Goal: Answer question/provide support: Share knowledge or assist other users

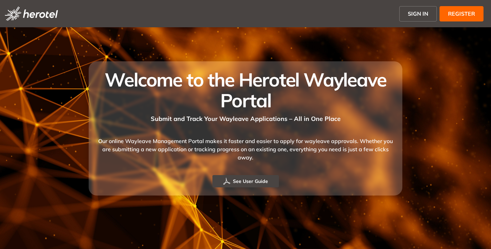
click at [416, 16] on span "SIGN IN" at bounding box center [418, 14] width 20 height 8
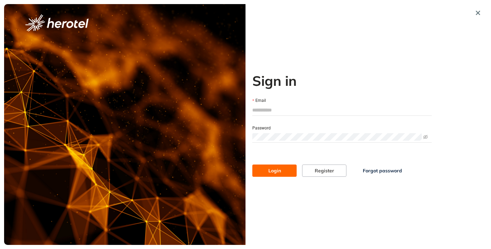
click at [272, 109] on input "Email" at bounding box center [343, 110] width 180 height 10
type input "**********"
click at [253, 165] on button "Login" at bounding box center [275, 171] width 44 height 12
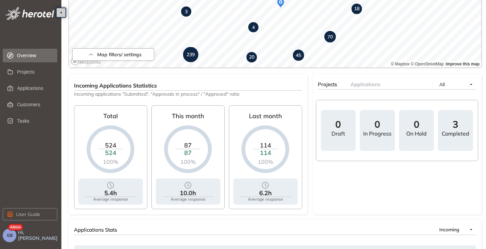
scroll to position [161, 0]
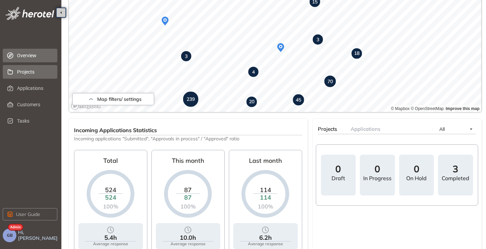
click at [30, 68] on span "Projects" at bounding box center [34, 72] width 35 height 14
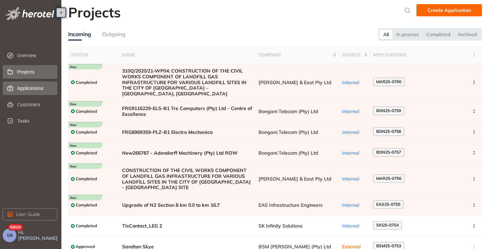
click at [34, 91] on span "Applications" at bounding box center [34, 89] width 35 height 14
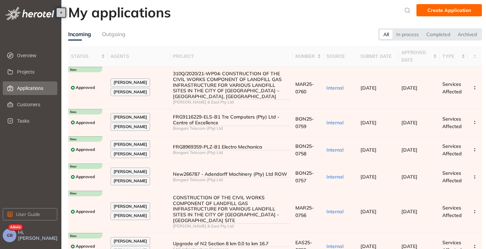
click at [115, 36] on div "Outgoing" at bounding box center [114, 34] width 24 height 9
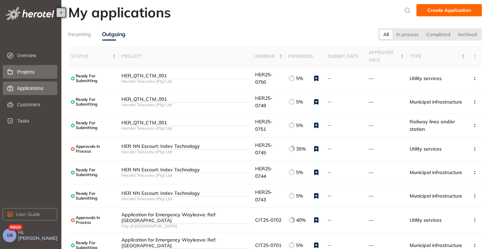
click at [17, 73] on span "Projects" at bounding box center [34, 72] width 35 height 14
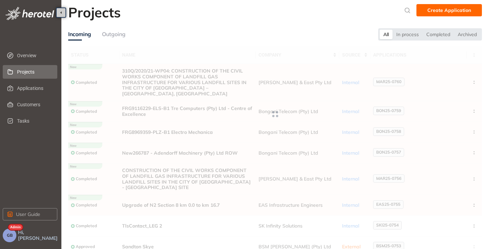
click at [122, 33] on div "Outgoing" at bounding box center [114, 34] width 24 height 9
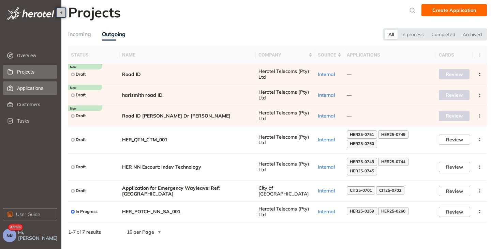
click at [29, 87] on span "Applications" at bounding box center [34, 89] width 35 height 14
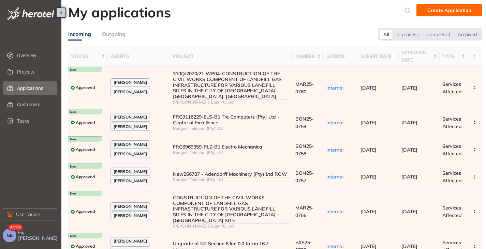
click at [10, 236] on span "GB" at bounding box center [10, 235] width 6 height 5
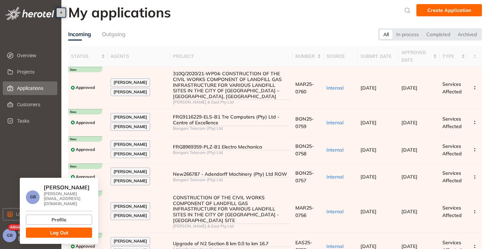
click at [73, 228] on button "Log Out" at bounding box center [59, 233] width 66 height 10
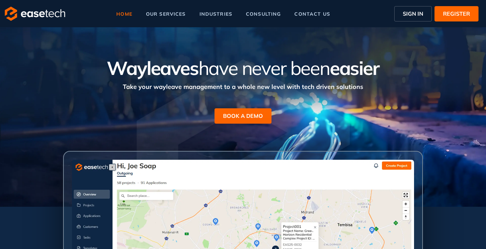
click at [412, 14] on span "SIGN IN" at bounding box center [413, 14] width 20 height 8
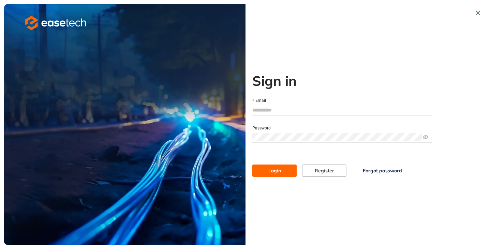
click at [268, 111] on input "Email" at bounding box center [343, 110] width 180 height 10
type input "**********"
click at [277, 169] on span "Login" at bounding box center [275, 171] width 13 height 8
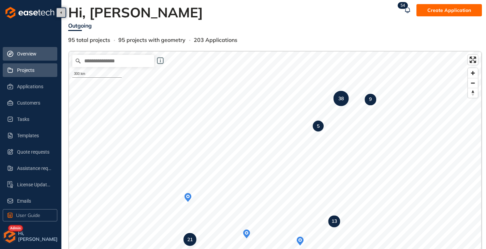
click at [29, 71] on span "Projects" at bounding box center [34, 70] width 35 height 14
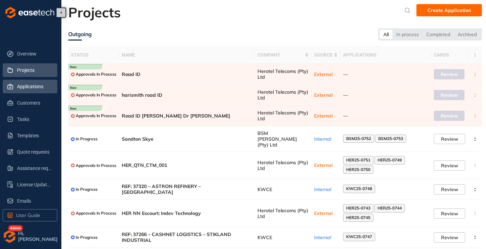
click at [35, 90] on span "Applications" at bounding box center [34, 87] width 35 height 14
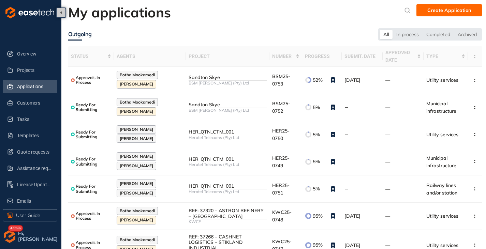
click at [17, 194] on ul "Overview Projects Applications Customers Tasks Templates Quote requests Assista…" at bounding box center [31, 128] width 56 height 164
click at [18, 201] on span "Emails" at bounding box center [34, 202] width 35 height 14
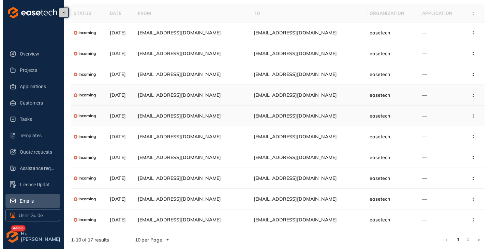
scroll to position [24, 0]
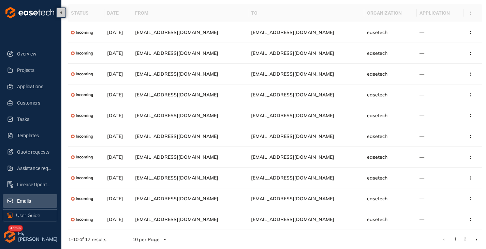
click at [476, 239] on icon at bounding box center [477, 240] width 2 height 3
click at [292, 221] on span "easetech@wayleave.co.za" at bounding box center [292, 220] width 83 height 6
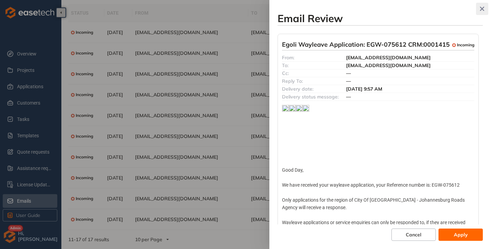
click at [480, 9] on icon "button" at bounding box center [482, 8] width 7 height 5
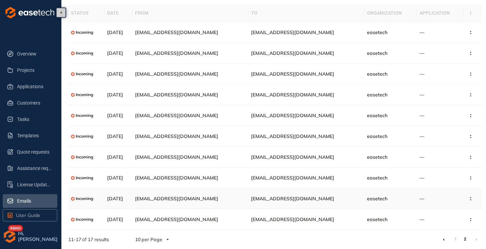
click at [317, 202] on td "easetech@wayleave.co.za" at bounding box center [306, 199] width 116 height 21
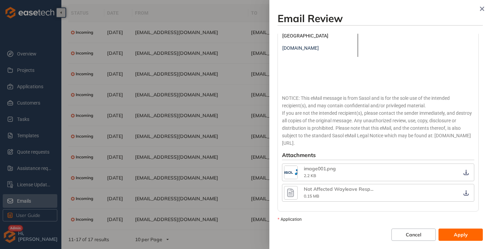
scroll to position [171, 0]
click at [290, 186] on icon "button" at bounding box center [291, 192] width 10 height 12
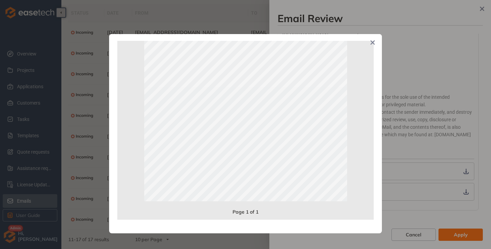
scroll to position [0, 0]
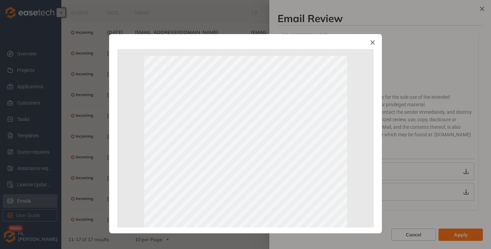
click at [374, 43] on icon "Close" at bounding box center [373, 43] width 4 height 4
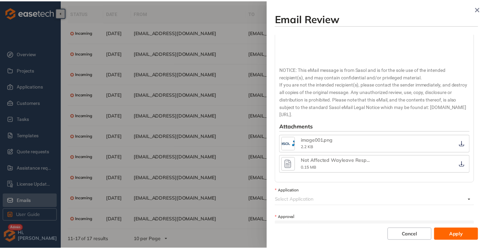
scroll to position [205, 0]
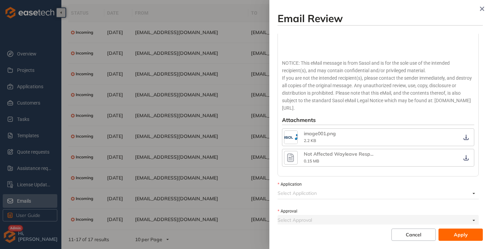
click at [287, 152] on icon "button" at bounding box center [291, 158] width 10 height 12
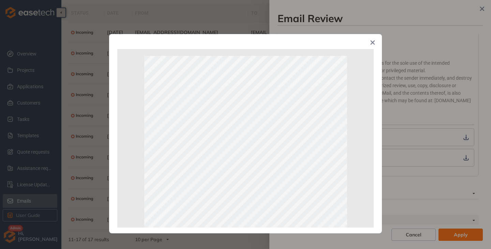
click at [372, 44] on icon "Close" at bounding box center [373, 43] width 4 height 4
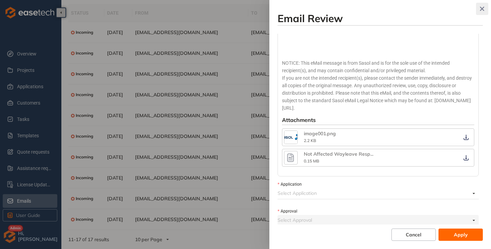
click at [485, 9] on icon "button" at bounding box center [482, 8] width 7 height 5
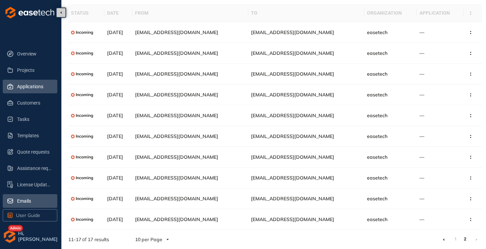
click at [24, 88] on span "Applications" at bounding box center [34, 87] width 35 height 14
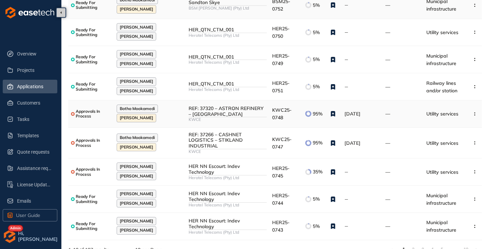
scroll to position [109, 0]
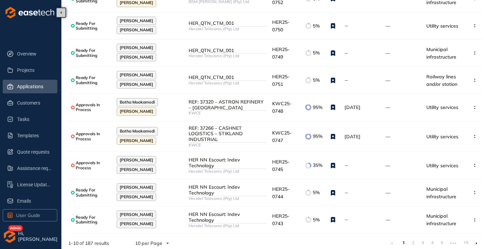
click at [477, 242] on icon at bounding box center [477, 243] width 2 height 3
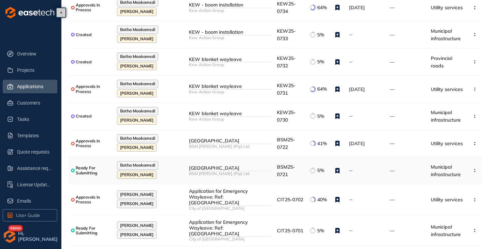
scroll to position [109, 0]
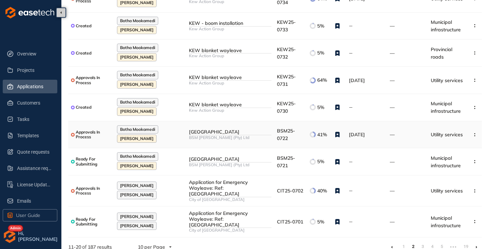
click at [204, 136] on div "BSM [PERSON_NAME] (Pty) Ltd" at bounding box center [230, 137] width 83 height 5
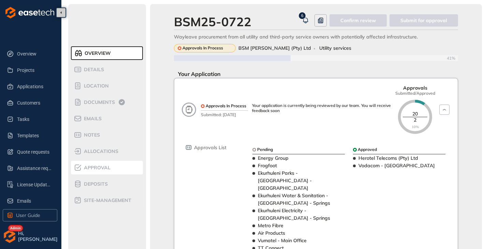
click at [101, 168] on span "Approval" at bounding box center [96, 168] width 29 height 6
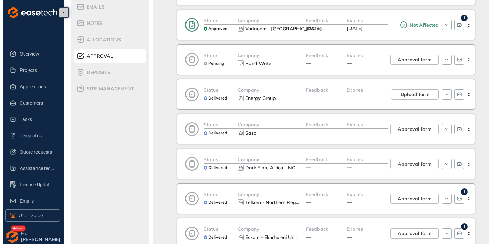
scroll to position [137, 0]
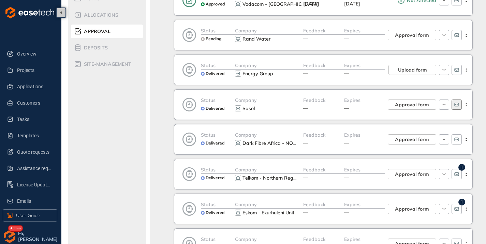
click at [459, 106] on icon "button" at bounding box center [457, 105] width 4 height 4
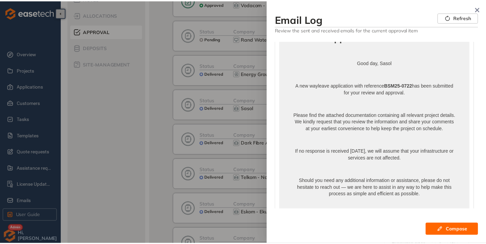
scroll to position [0, 0]
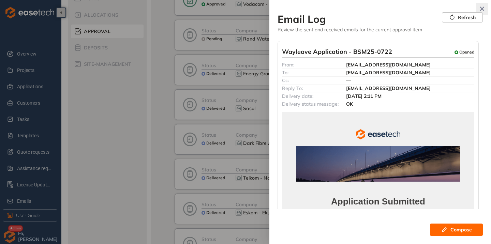
click at [485, 5] on button "button" at bounding box center [482, 9] width 12 height 12
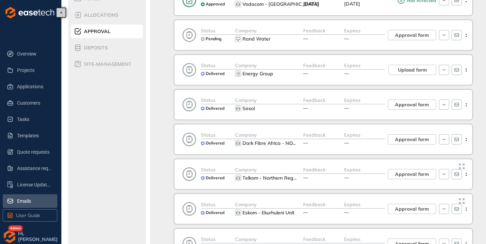
click at [17, 201] on span "Emails" at bounding box center [34, 202] width 35 height 14
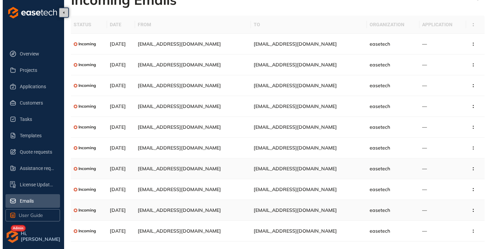
scroll to position [24, 0]
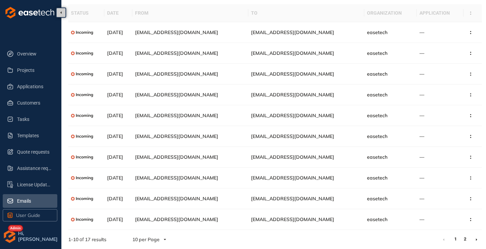
click at [464, 241] on link "2" at bounding box center [465, 239] width 7 height 10
click at [230, 202] on td "Cyah.Buthelezi@sasol.com" at bounding box center [190, 199] width 116 height 21
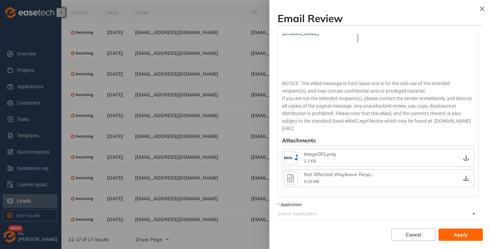
scroll to position [207, 0]
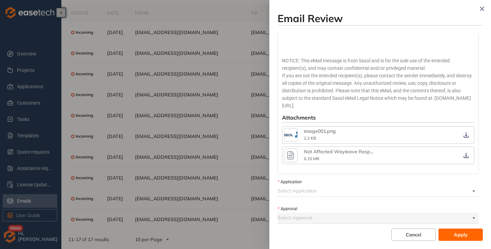
click at [289, 149] on icon "button" at bounding box center [291, 155] width 10 height 12
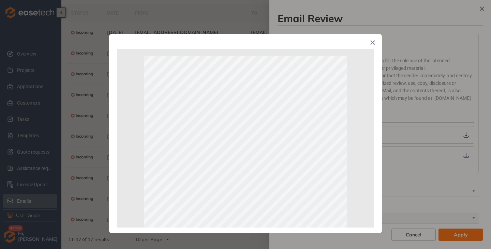
click at [372, 41] on icon "Close" at bounding box center [373, 42] width 5 height 5
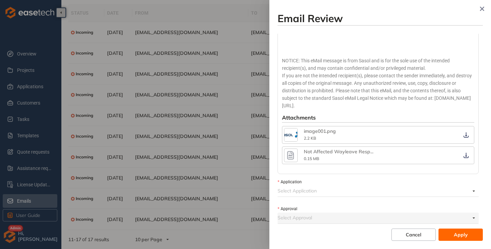
click at [296, 186] on input "Application" at bounding box center [374, 191] width 193 height 10
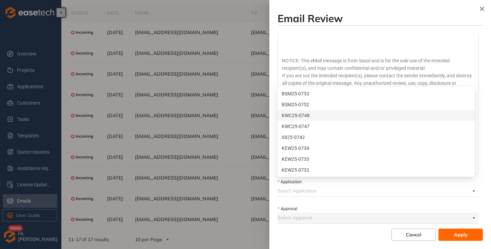
scroll to position [34, 0]
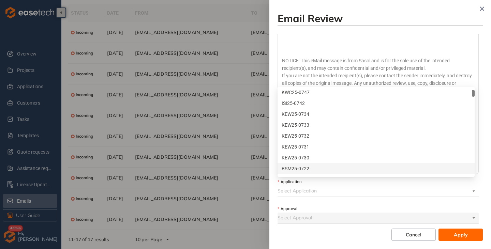
click at [309, 171] on div "BSM25-0722" at bounding box center [376, 169] width 189 height 8
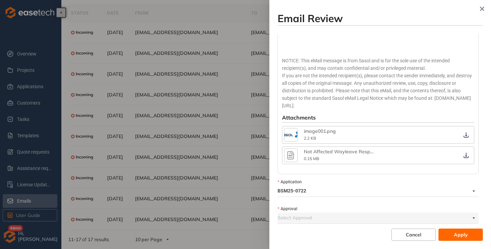
click at [307, 213] on input "Approval" at bounding box center [374, 218] width 193 height 10
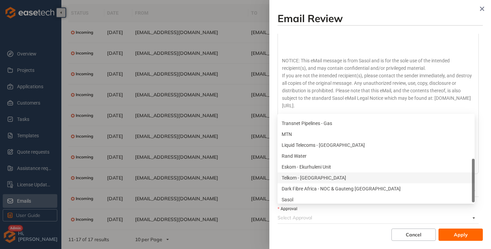
scroll to position [131, 0]
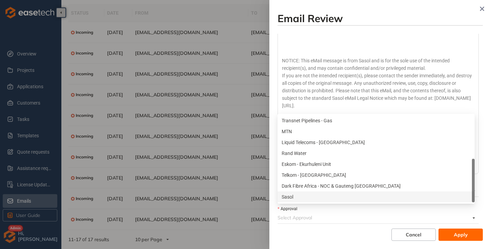
click at [300, 198] on div "Sasol" at bounding box center [376, 197] width 189 height 8
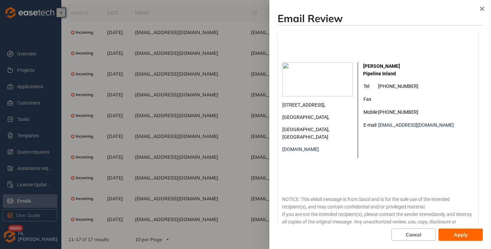
scroll to position [207, 0]
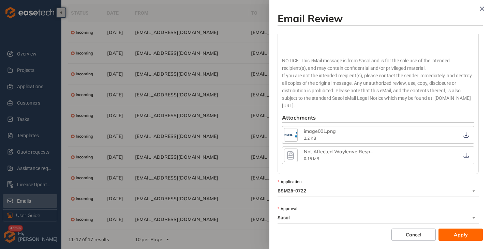
click at [456, 234] on span "Apply" at bounding box center [461, 235] width 14 height 8
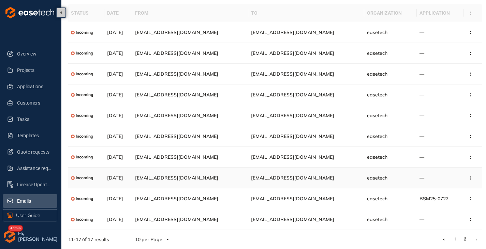
click at [287, 176] on span "easetech@wayleave.co.za" at bounding box center [292, 178] width 83 height 6
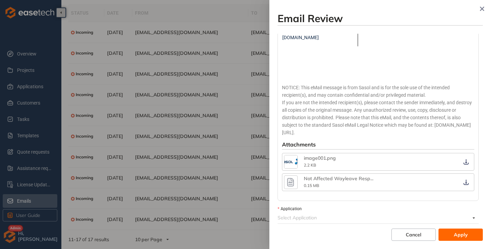
scroll to position [205, 0]
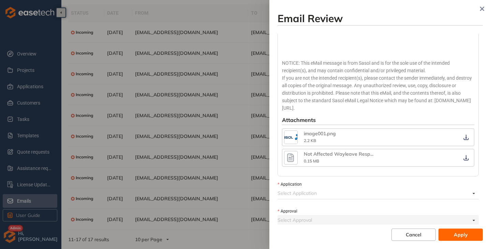
click at [291, 155] on icon "button" at bounding box center [290, 158] width 7 height 9
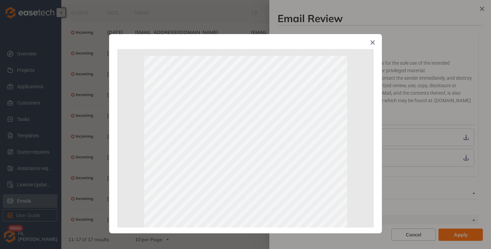
click at [372, 42] on icon "Close" at bounding box center [373, 43] width 4 height 4
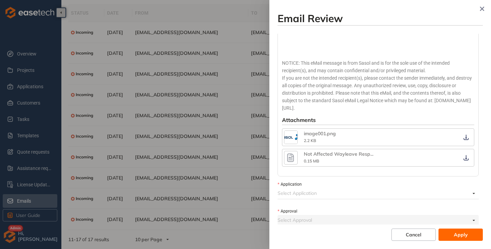
click at [293, 188] on input "Application" at bounding box center [374, 193] width 193 height 10
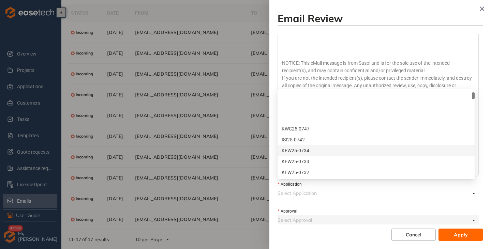
scroll to position [34, 0]
click at [321, 149] on div "KEW25-0731" at bounding box center [376, 150] width 189 height 8
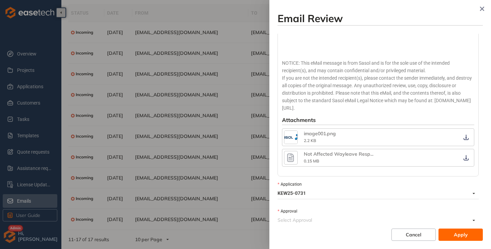
click at [297, 215] on input "Approval" at bounding box center [374, 220] width 193 height 10
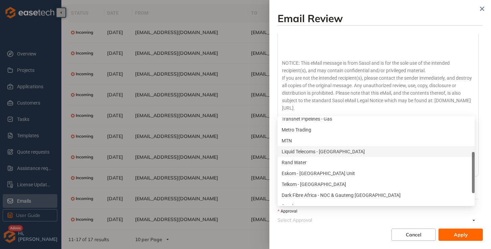
scroll to position [137, 0]
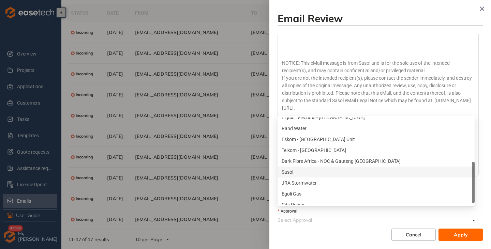
click at [298, 172] on div "Sasol" at bounding box center [376, 173] width 189 height 8
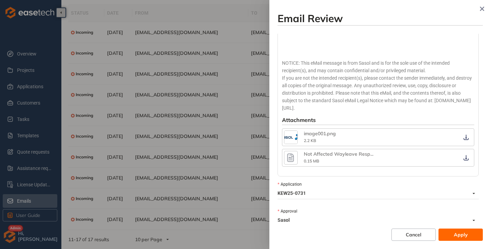
click at [457, 237] on span "Apply" at bounding box center [461, 235] width 14 height 8
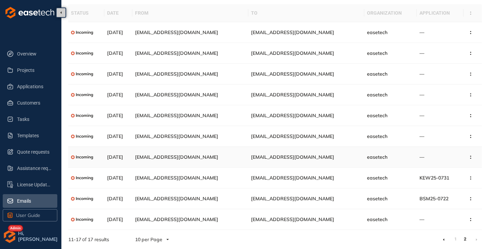
click at [220, 158] on td "Cyah.Buthelezi@sasol.com" at bounding box center [190, 157] width 116 height 21
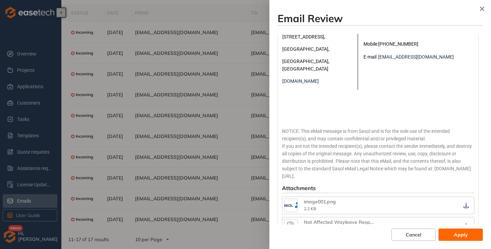
scroll to position [205, 0]
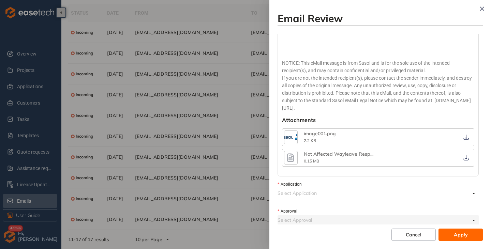
click at [298, 151] on button "button" at bounding box center [291, 158] width 14 height 14
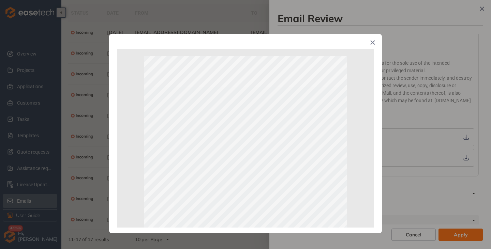
click at [372, 40] on span "Close" at bounding box center [373, 43] width 18 height 18
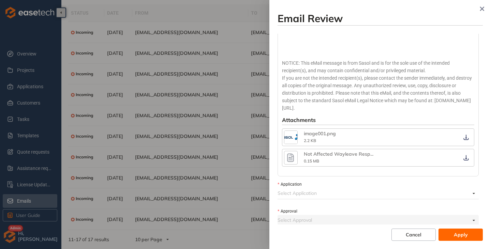
scroll to position [207, 0]
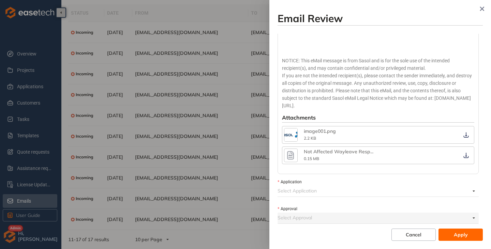
click at [286, 186] on input "Application" at bounding box center [374, 191] width 193 height 10
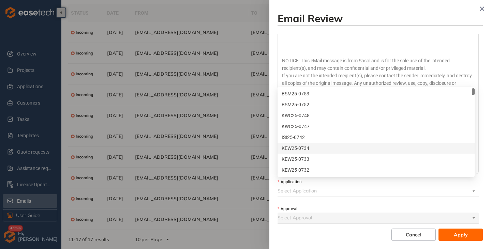
click at [315, 148] on div "KEW25-0734" at bounding box center [376, 149] width 189 height 8
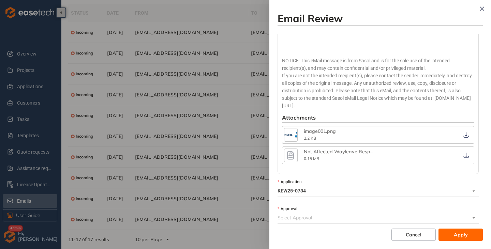
click at [309, 213] on input "Approval" at bounding box center [374, 218] width 193 height 10
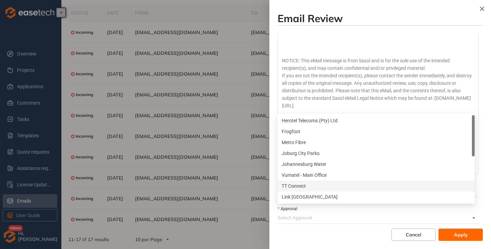
scroll to position [137, 0]
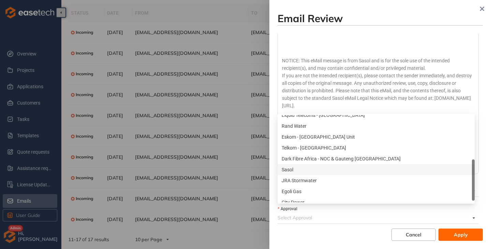
click at [300, 169] on div "Sasol" at bounding box center [376, 170] width 189 height 8
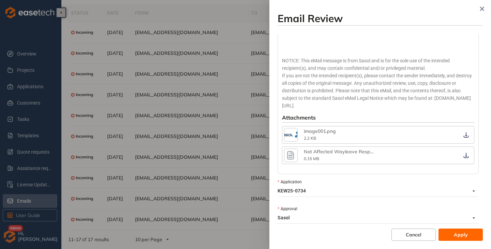
click at [460, 235] on span "Apply" at bounding box center [461, 235] width 14 height 8
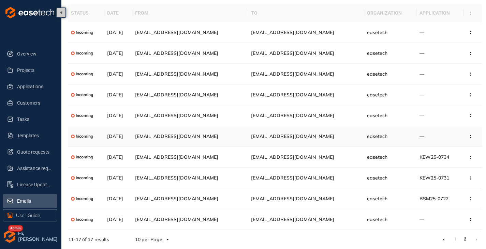
click at [213, 136] on span "crmadmin@egoligas.co.za" at bounding box center [176, 136] width 83 height 6
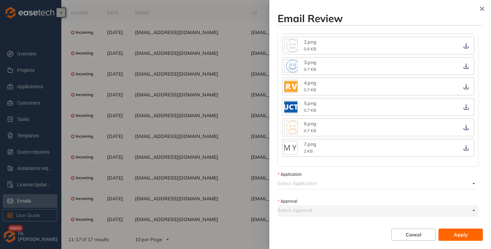
scroll to position [761, 0]
click at [406, 239] on span "Cancel" at bounding box center [414, 235] width 16 height 8
click at [418, 237] on span "Cancel" at bounding box center [414, 235] width 16 height 8
click at [481, 8] on icon "button" at bounding box center [482, 8] width 7 height 5
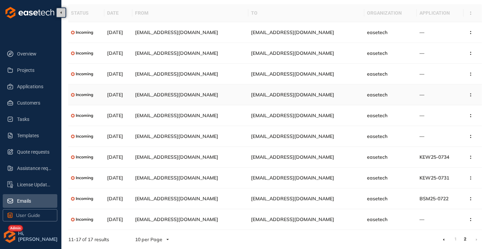
click at [213, 95] on span "Olwethu.Mashaba@liquid.tech" at bounding box center [176, 95] width 83 height 6
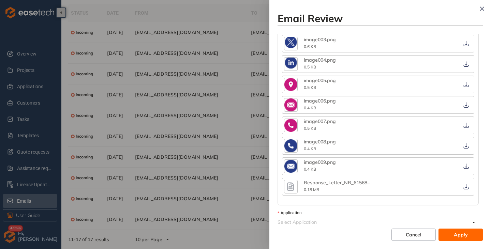
scroll to position [587, 0]
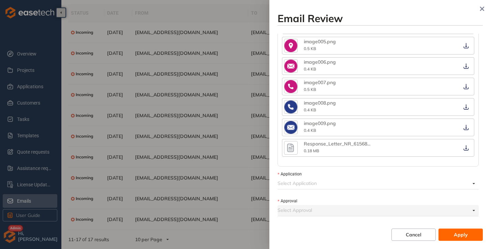
click at [295, 147] on icon "button" at bounding box center [291, 148] width 10 height 12
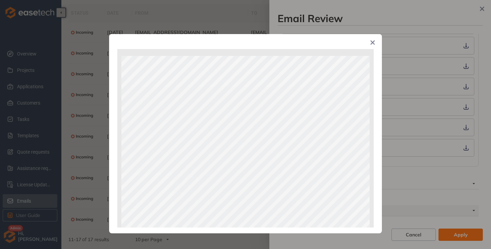
click at [372, 41] on span "Close" at bounding box center [373, 43] width 18 height 18
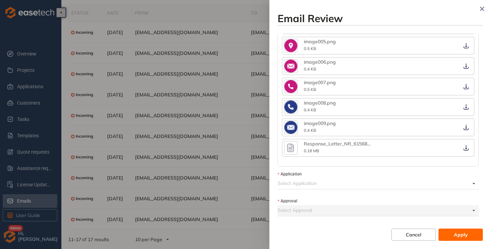
click at [290, 185] on input "Application" at bounding box center [374, 183] width 193 height 10
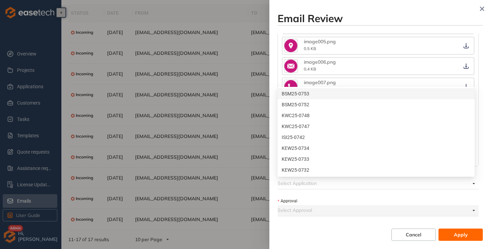
click at [321, 93] on div "BSM25-0753" at bounding box center [376, 94] width 189 height 8
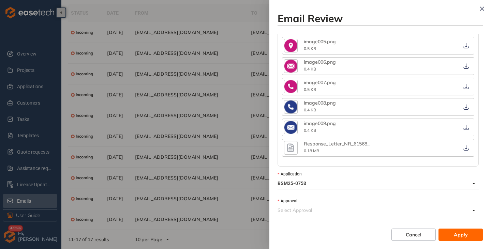
click at [318, 212] on input "Approval" at bounding box center [374, 210] width 193 height 10
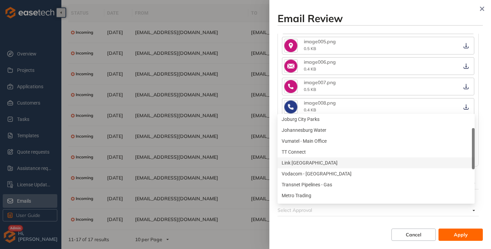
scroll to position [68, 0]
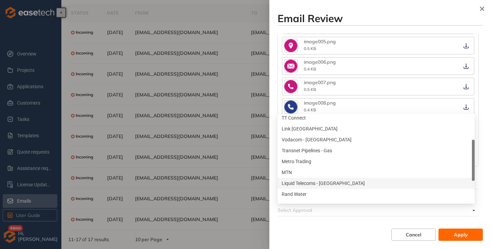
click at [326, 184] on div "Liquid Telecoms - Northern Region" at bounding box center [376, 184] width 189 height 8
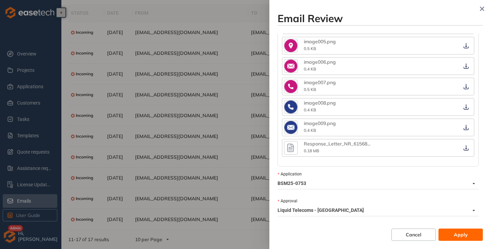
click at [470, 231] on button "Apply" at bounding box center [461, 235] width 44 height 12
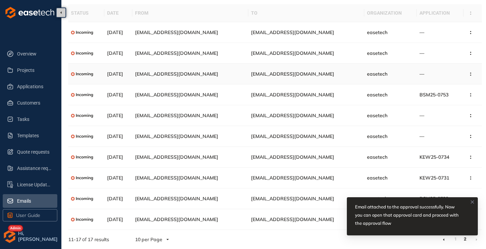
click at [218, 73] on span "Seipati.Lekalakala@sasol.com" at bounding box center [176, 74] width 83 height 6
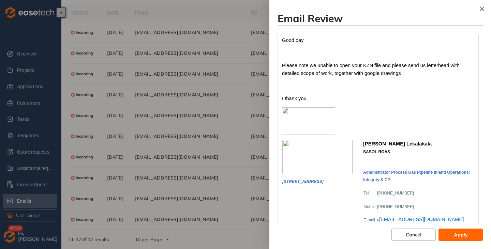
scroll to position [0, 0]
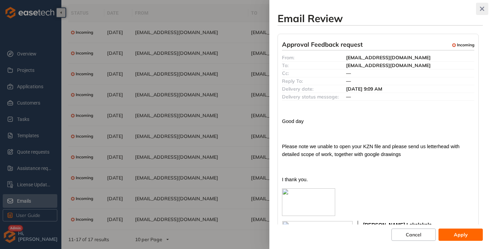
click at [485, 6] on button "button" at bounding box center [482, 9] width 12 height 12
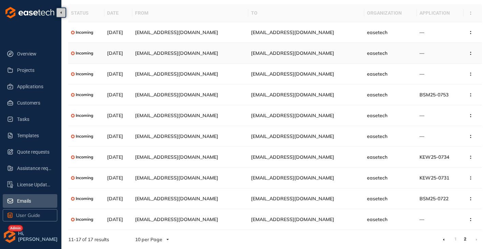
click at [192, 55] on span "wayleave@egoligas.co.za" at bounding box center [176, 53] width 83 height 6
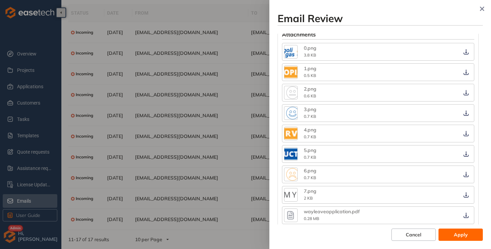
scroll to position [471, 0]
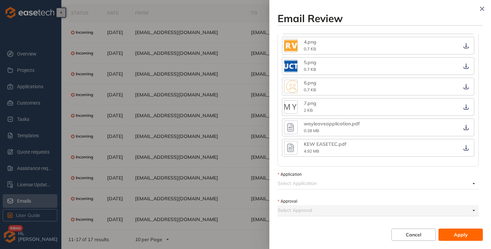
click at [287, 125] on icon "button" at bounding box center [291, 127] width 10 height 12
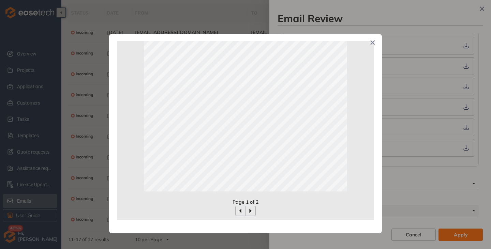
scroll to position [152, 0]
click at [251, 209] on icon "button" at bounding box center [250, 210] width 5 height 5
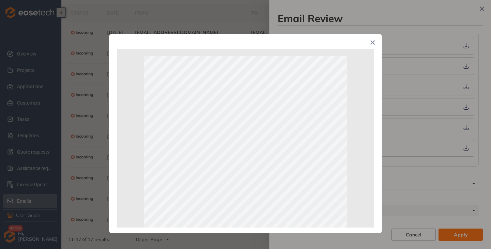
scroll to position [137, 0]
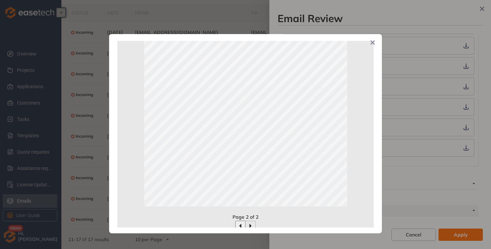
click at [239, 223] on button "button" at bounding box center [240, 226] width 10 height 10
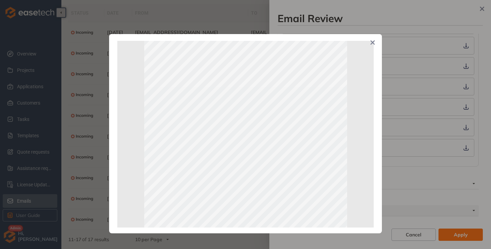
scroll to position [68, 0]
click at [373, 43] on icon "Close" at bounding box center [373, 43] width 4 height 4
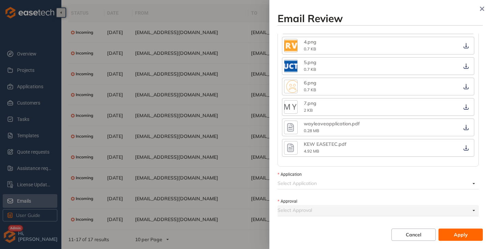
click at [290, 147] on icon "button" at bounding box center [291, 148] width 10 height 12
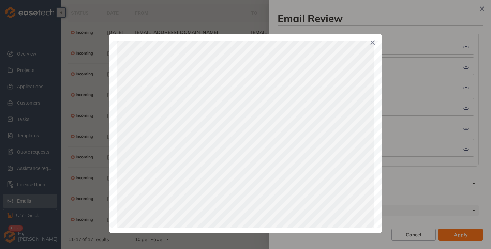
scroll to position [0, 0]
click at [373, 41] on icon "Close" at bounding box center [373, 42] width 5 height 5
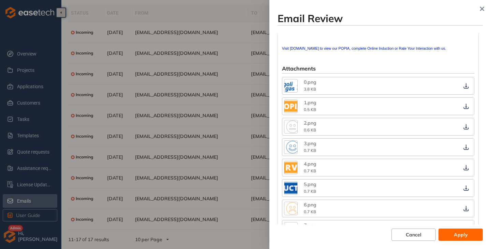
scroll to position [471, 0]
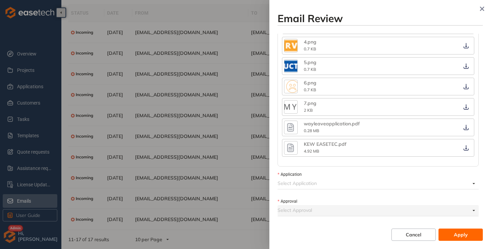
click at [311, 182] on input "Application" at bounding box center [374, 183] width 193 height 10
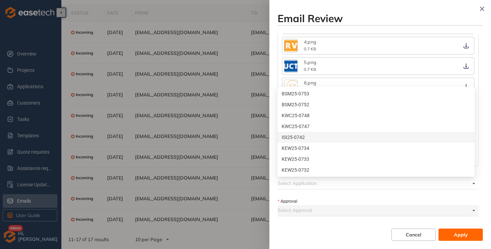
scroll to position [34, 0]
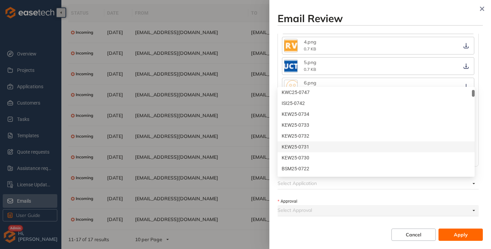
click at [313, 145] on div "KEW25-0731" at bounding box center [376, 147] width 189 height 8
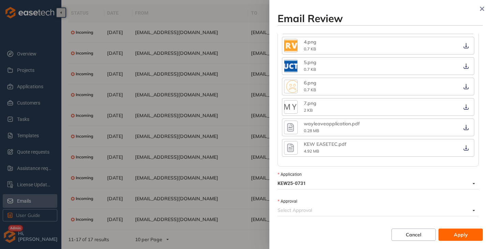
click at [301, 212] on input "Approval" at bounding box center [374, 210] width 193 height 10
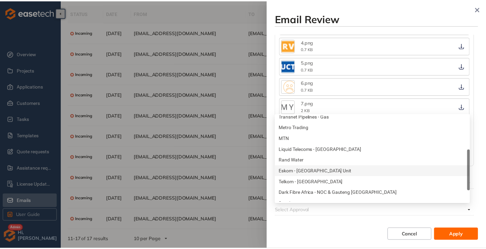
scroll to position [137, 0]
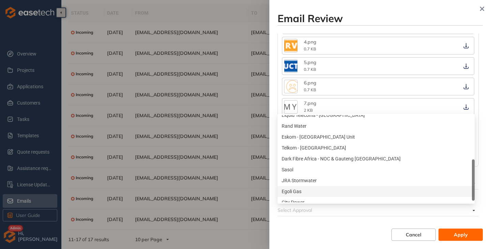
click at [305, 195] on div "Egoli Gas" at bounding box center [376, 192] width 189 height 8
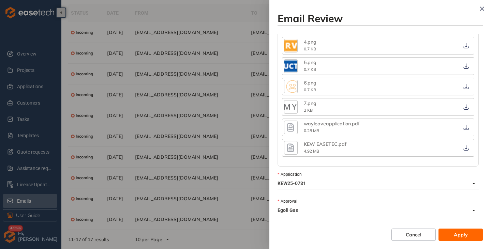
click at [457, 233] on span "Apply" at bounding box center [461, 235] width 14 height 8
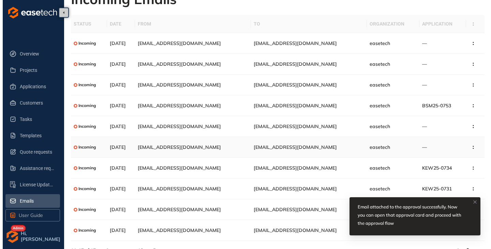
scroll to position [0, 0]
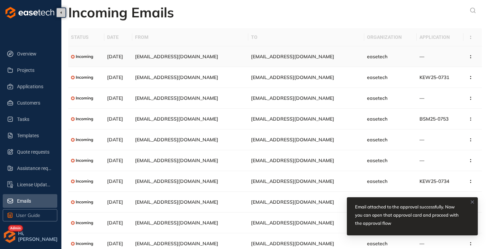
click at [185, 53] on td "wayleave@egoligas.co.za" at bounding box center [190, 56] width 116 height 21
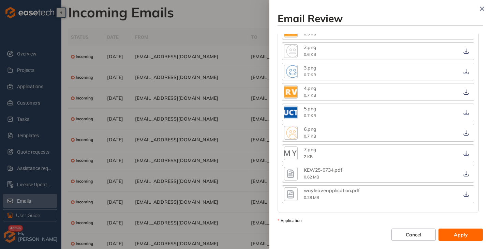
scroll to position [444, 0]
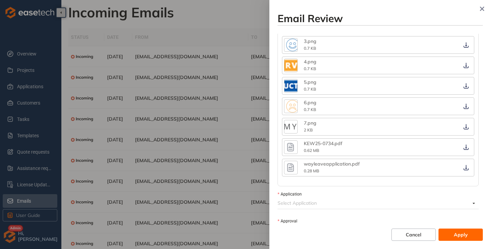
click at [293, 152] on icon "button" at bounding box center [290, 147] width 7 height 9
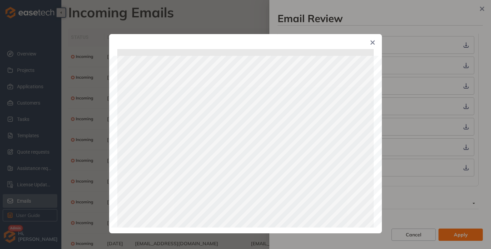
click at [374, 43] on icon "Close" at bounding box center [373, 42] width 5 height 5
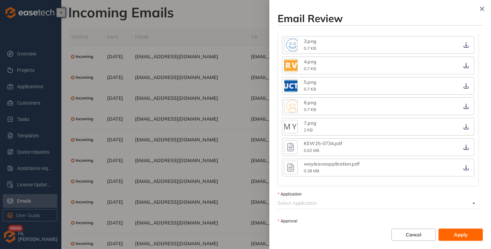
click at [291, 172] on icon "button" at bounding box center [290, 168] width 7 height 9
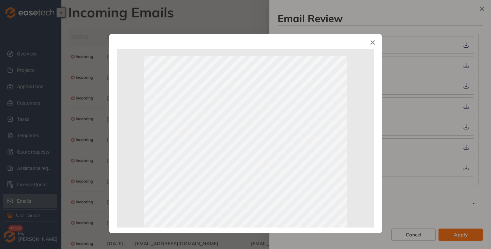
click at [374, 41] on icon "Close" at bounding box center [373, 42] width 5 height 5
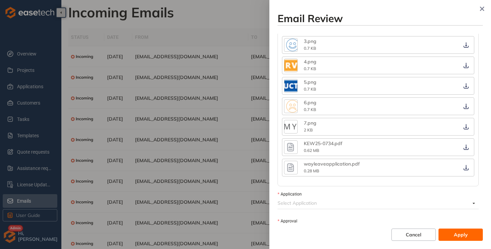
click at [314, 209] on input "Application" at bounding box center [374, 203] width 193 height 10
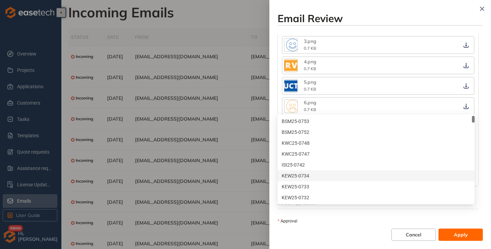
click at [316, 176] on div "KEW25-0734" at bounding box center [376, 176] width 189 height 8
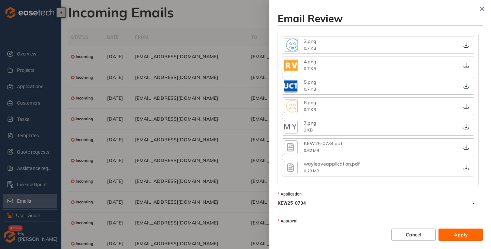
scroll to position [471, 0]
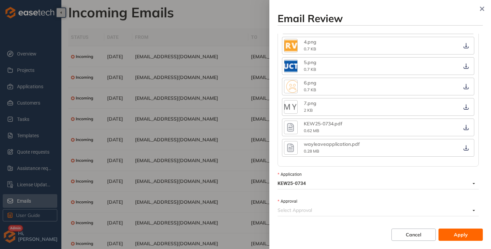
click at [317, 213] on input "Approval" at bounding box center [374, 210] width 193 height 10
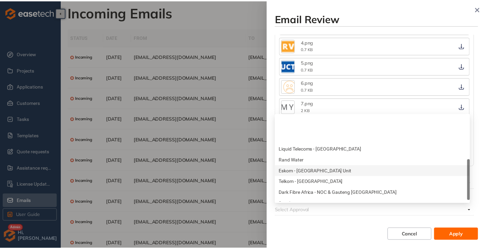
scroll to position [137, 0]
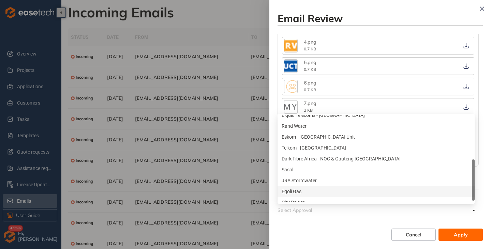
click at [298, 191] on div "Egoli Gas" at bounding box center [376, 192] width 189 height 8
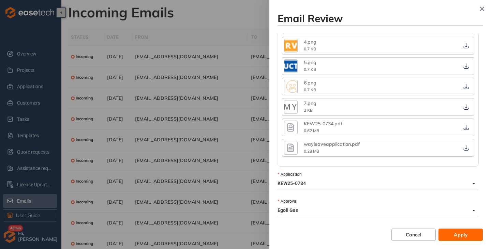
click at [450, 231] on button "Apply" at bounding box center [461, 235] width 44 height 12
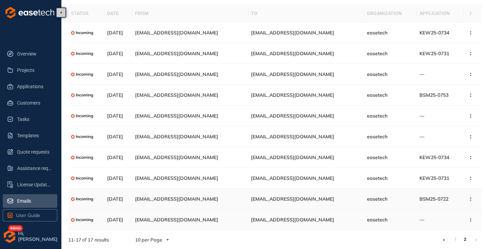
scroll to position [24, 0]
click at [457, 239] on link "1" at bounding box center [455, 239] width 7 height 10
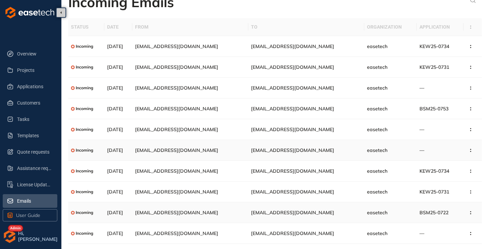
scroll to position [24, 0]
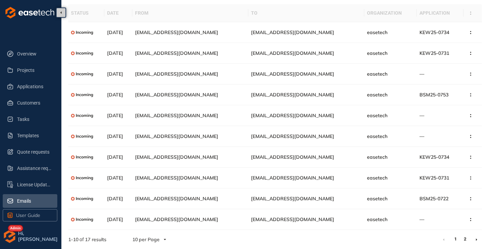
click at [463, 242] on link "2" at bounding box center [465, 239] width 7 height 10
click at [456, 241] on link "1" at bounding box center [455, 239] width 7 height 10
click at [467, 240] on link "2" at bounding box center [465, 239] width 7 height 10
click at [455, 242] on link "1" at bounding box center [455, 239] width 7 height 10
click at [445, 242] on li at bounding box center [444, 239] width 11 height 11
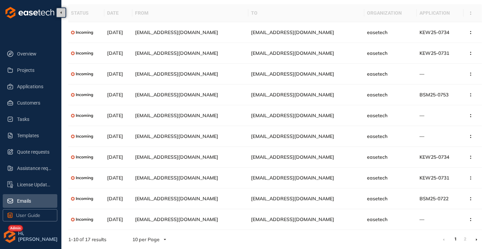
click at [165, 241] on div "10 per Page" at bounding box center [149, 239] width 42 height 11
click at [144, 224] on span "per Page" at bounding box center [149, 226] width 21 height 6
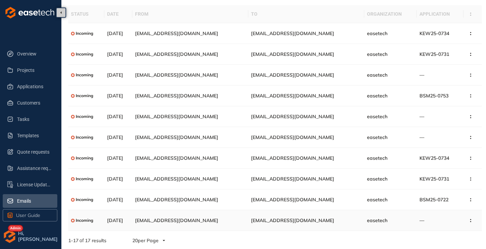
scroll to position [24, 0]
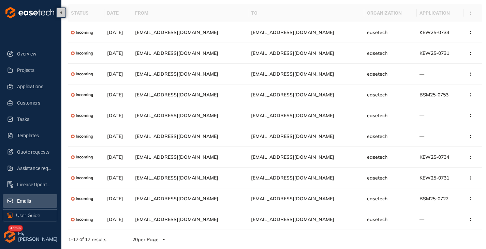
click at [153, 241] on span "per Page" at bounding box center [148, 240] width 21 height 6
click at [146, 214] on span "per Page" at bounding box center [149, 215] width 21 height 6
click at [474, 241] on li at bounding box center [476, 239] width 11 height 11
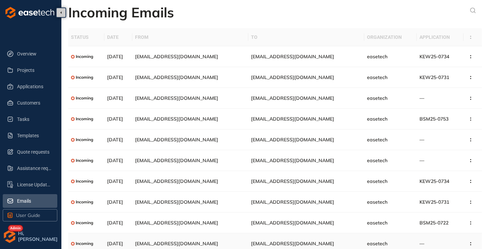
scroll to position [24, 0]
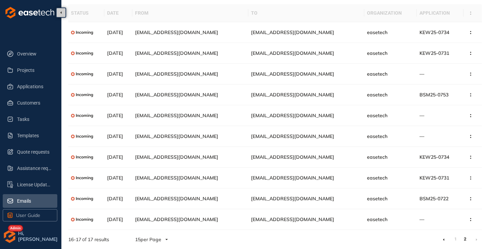
click at [449, 240] on li at bounding box center [444, 239] width 11 height 11
click at [24, 184] on span "License Update Requests" at bounding box center [34, 185] width 35 height 14
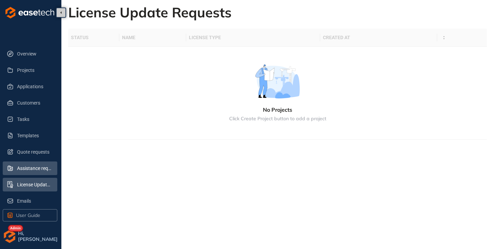
click at [49, 168] on span "Assistance requests" at bounding box center [34, 169] width 35 height 14
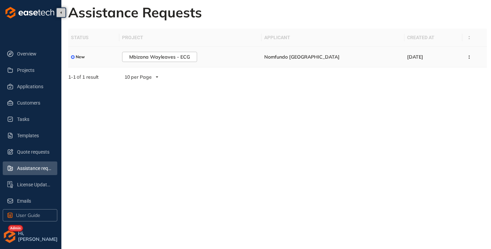
click at [236, 51] on td "Mbizana Wayleaves - ECG" at bounding box center [190, 57] width 142 height 21
click at [164, 61] on button "Mbizana Wayleaves - ECG" at bounding box center [159, 57] width 75 height 10
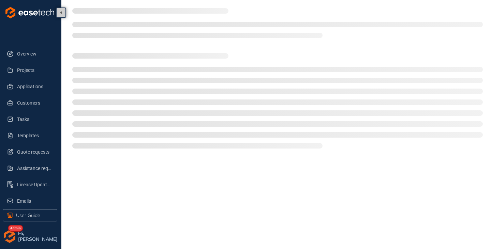
type textarea "**********"
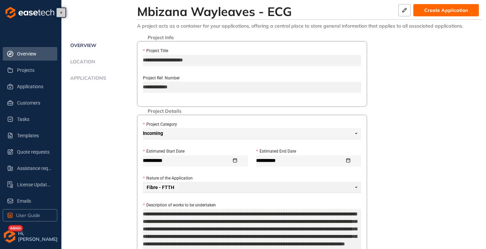
click at [28, 58] on span "Overview" at bounding box center [34, 54] width 35 height 14
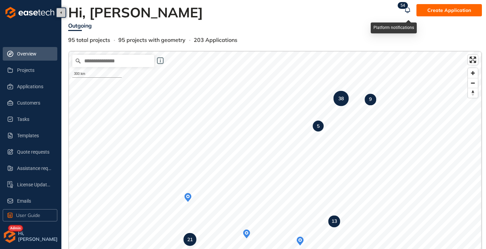
click at [405, 6] on span "4" at bounding box center [404, 5] width 2 height 5
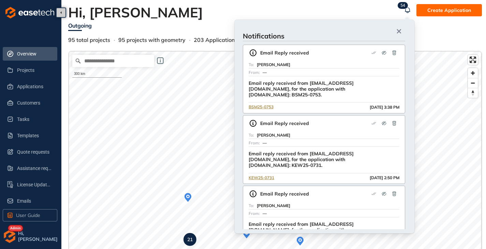
click at [252, 10] on div "Hi, Gareth" at bounding box center [234, 12] width 333 height 16
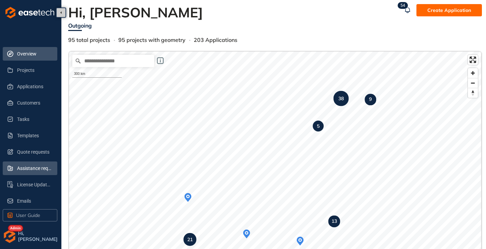
click at [30, 170] on span "Assistance requests" at bounding box center [34, 169] width 35 height 14
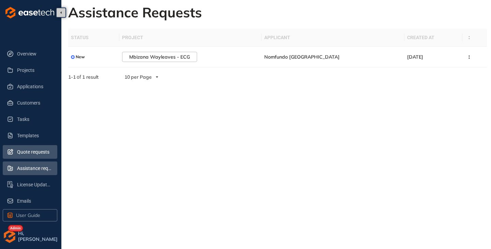
click at [30, 155] on span "Quote requests" at bounding box center [34, 152] width 35 height 14
